Goal: Task Accomplishment & Management: Manage account settings

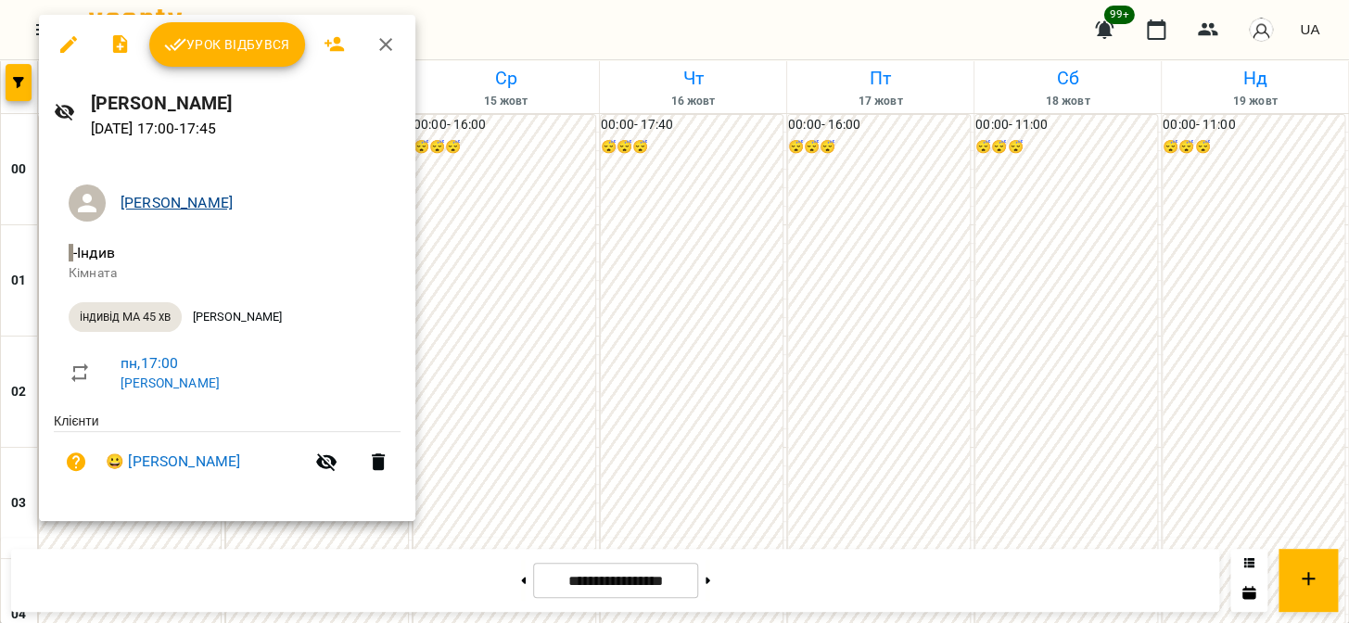
scroll to position [1770, 0]
click at [249, 53] on span "Урок відбувся" at bounding box center [227, 44] width 126 height 22
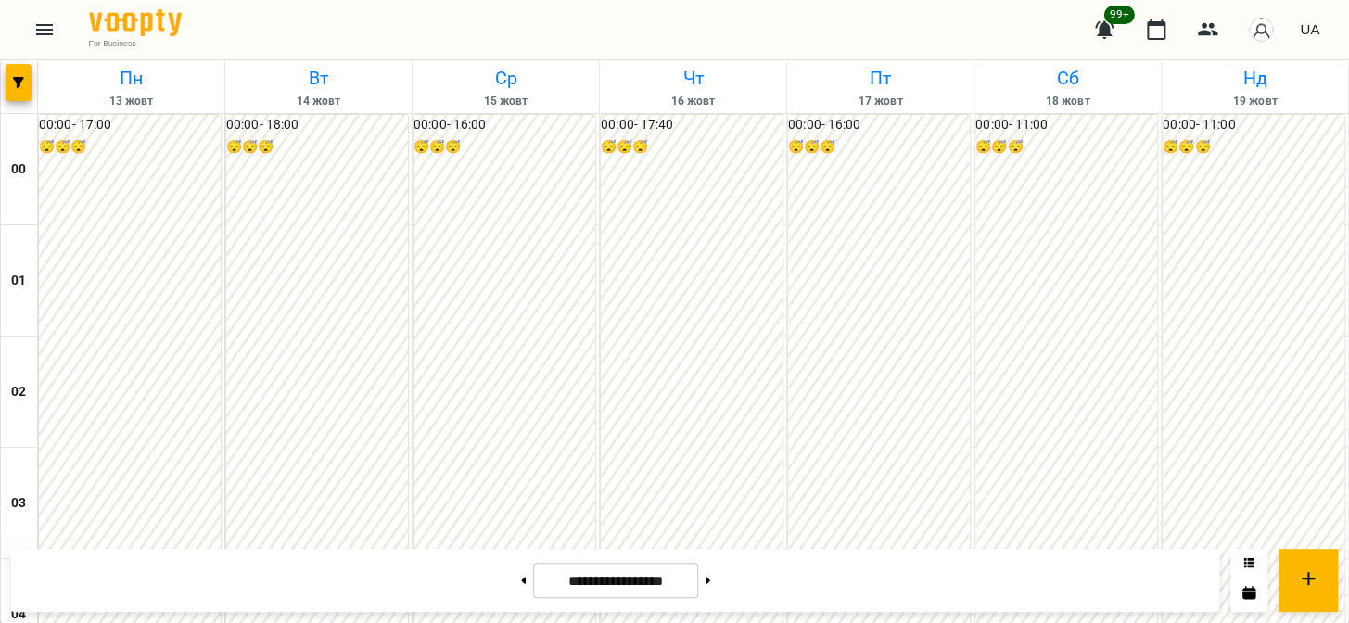
scroll to position [1966, 0]
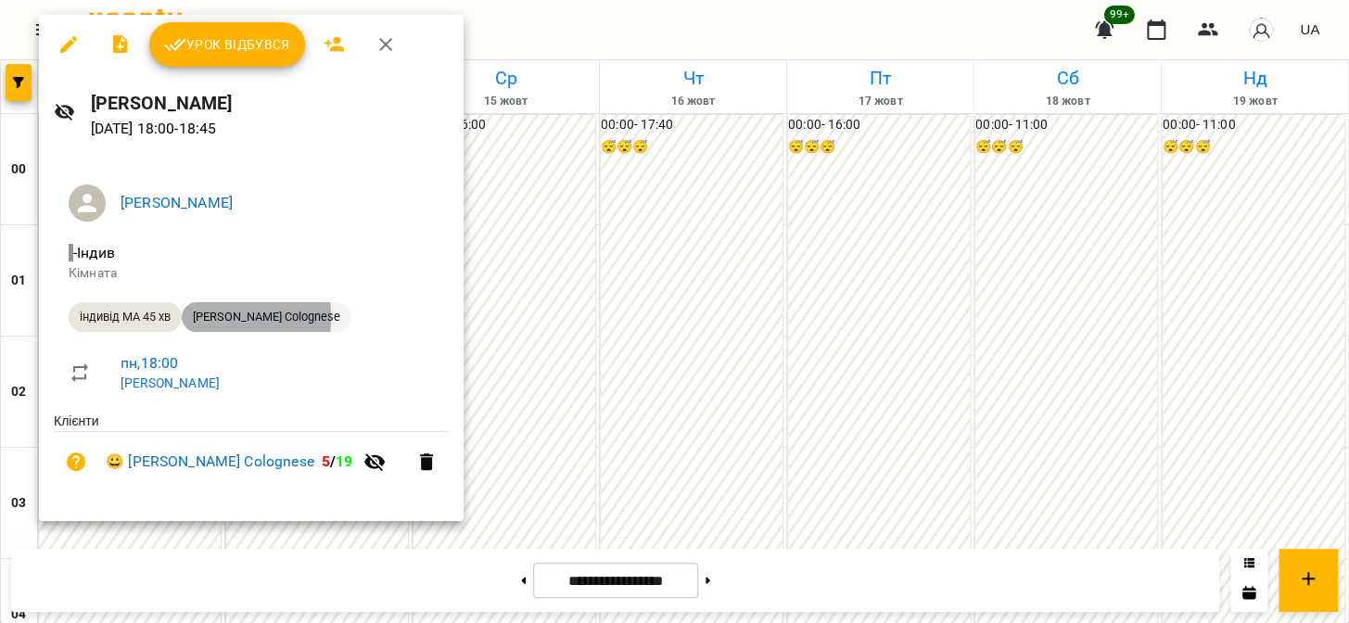
click at [214, 316] on span "[PERSON_NAME] Colognese" at bounding box center [267, 317] width 170 height 17
